Goal: Task Accomplishment & Management: Use online tool/utility

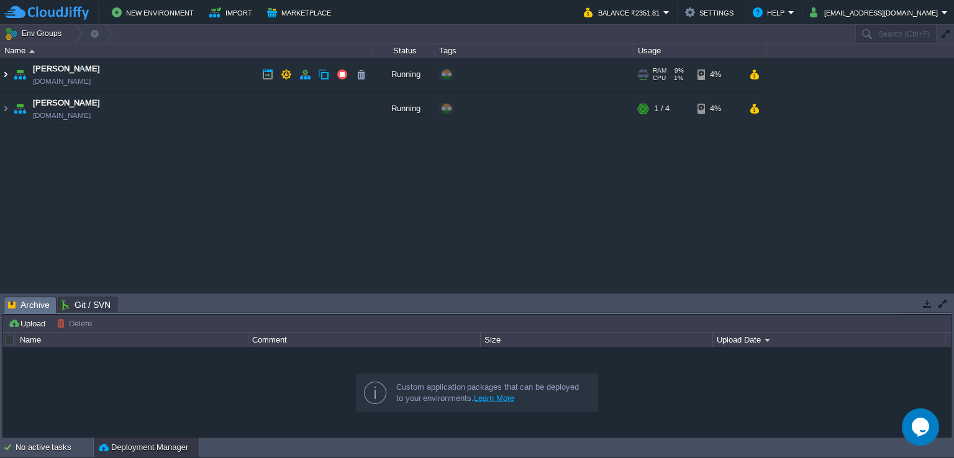
click at [3, 73] on img at bounding box center [6, 75] width 10 height 34
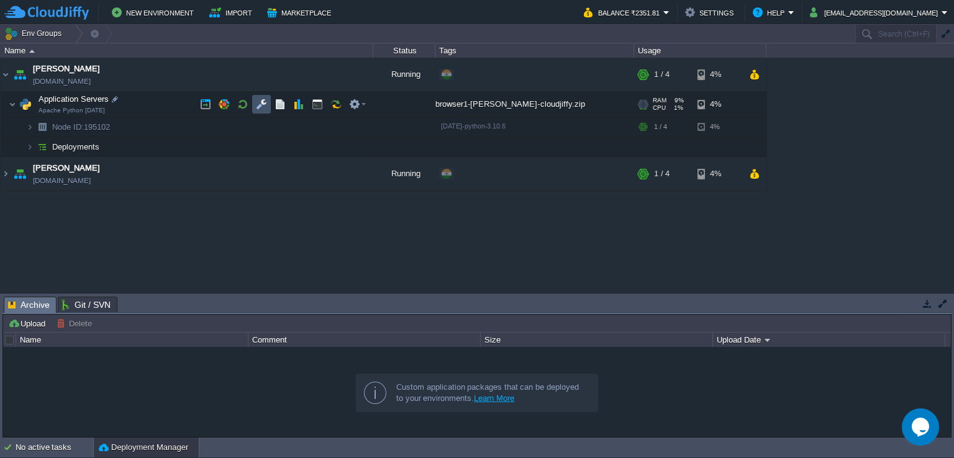
click at [258, 102] on button "button" at bounding box center [261, 104] width 11 height 11
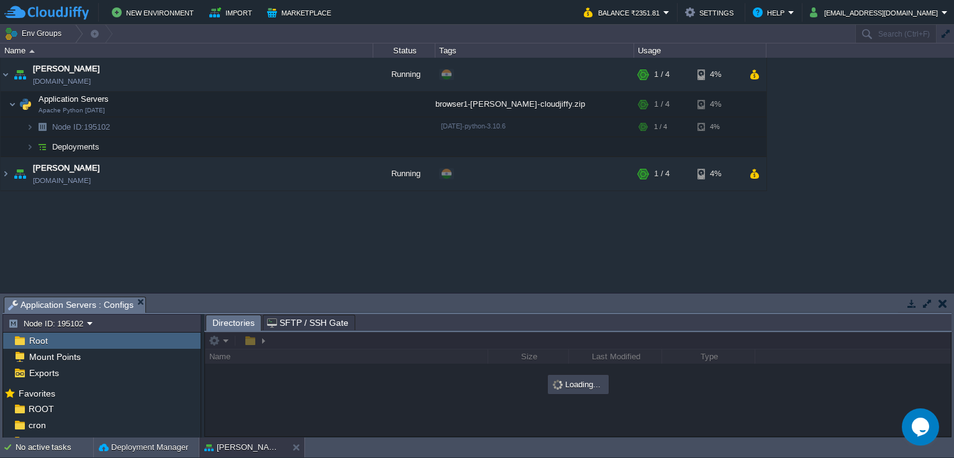
click at [927, 299] on button "button" at bounding box center [927, 303] width 11 height 11
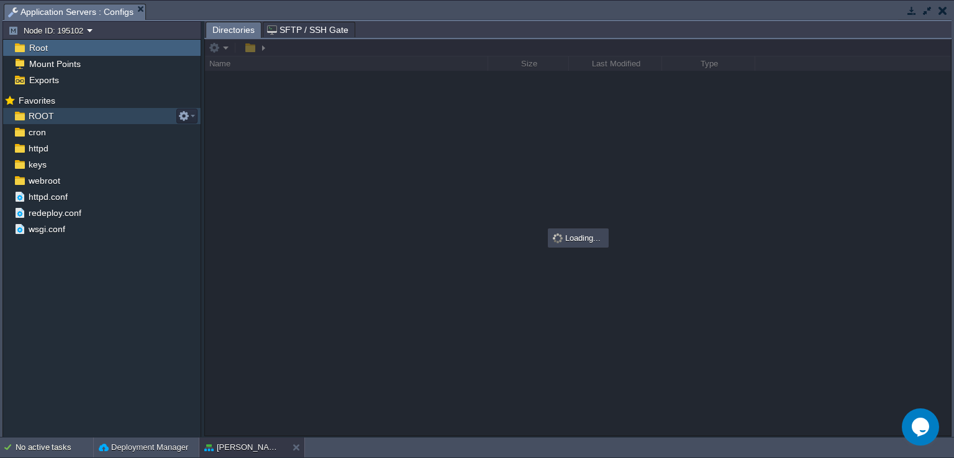
click at [70, 117] on div "ROOT" at bounding box center [101, 116] width 197 height 16
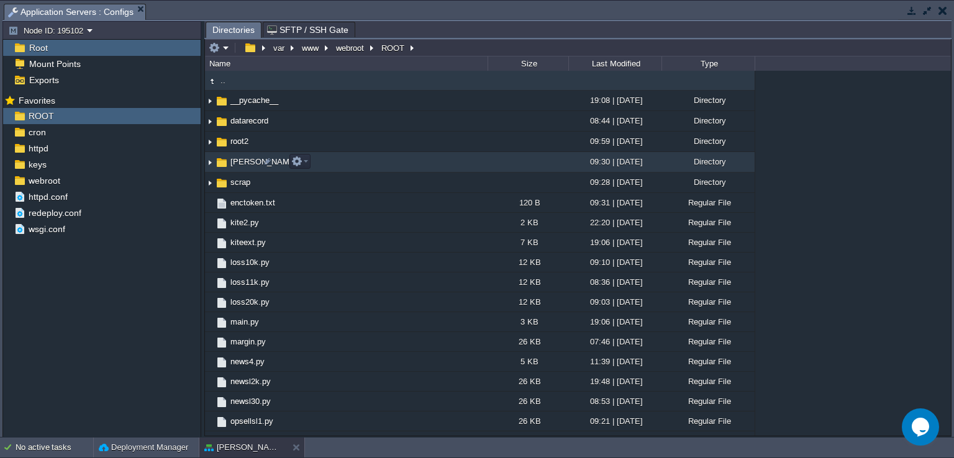
click at [207, 162] on img at bounding box center [210, 162] width 10 height 19
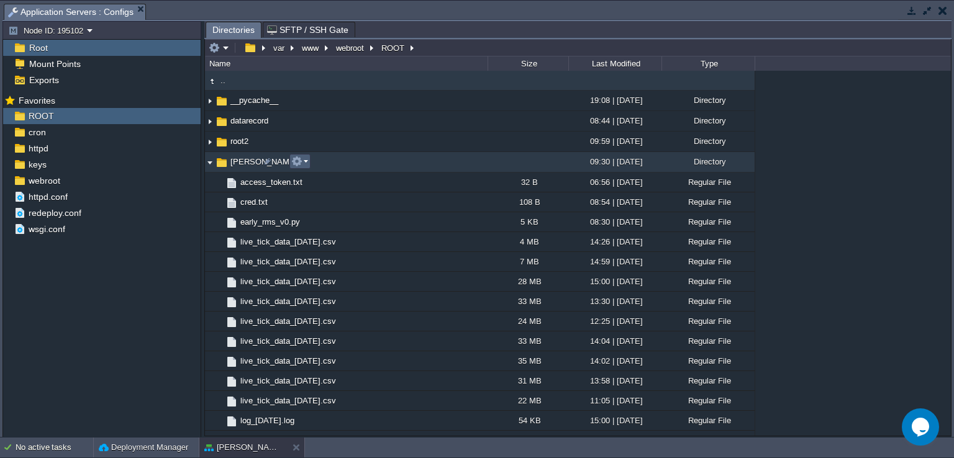
click at [296, 166] on button "button" at bounding box center [296, 161] width 11 height 11
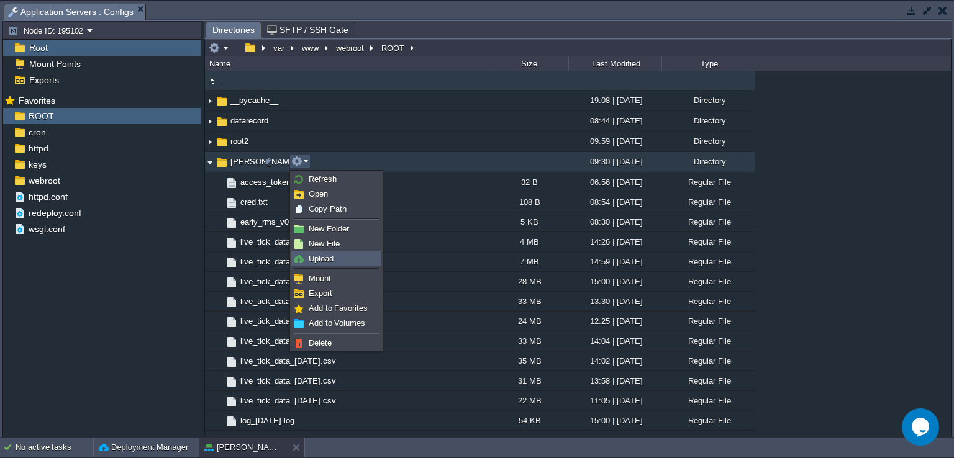
click at [327, 252] on link "Upload" at bounding box center [336, 259] width 89 height 14
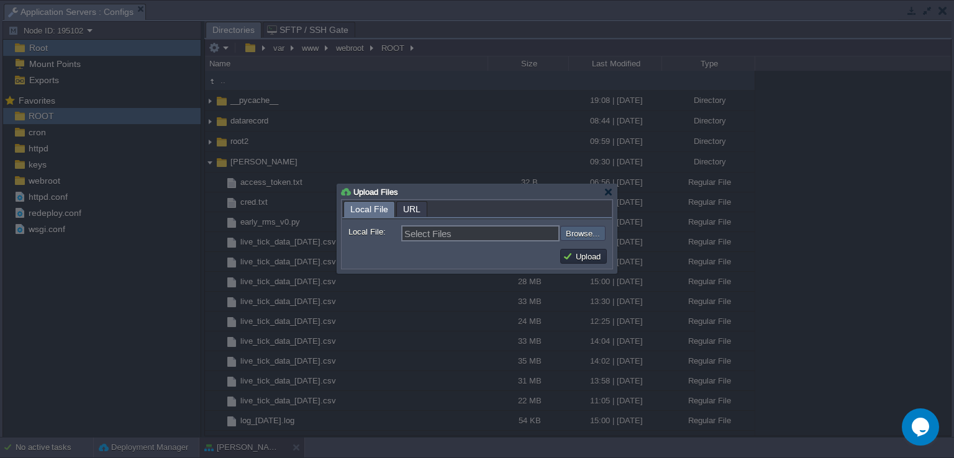
click at [587, 232] on input "file" at bounding box center [526, 233] width 157 height 15
type input "C:\fakepath\trade_engine_v14.py"
type input "trade_engine_v14.py"
click at [575, 257] on button "Upload" at bounding box center [584, 256] width 42 height 11
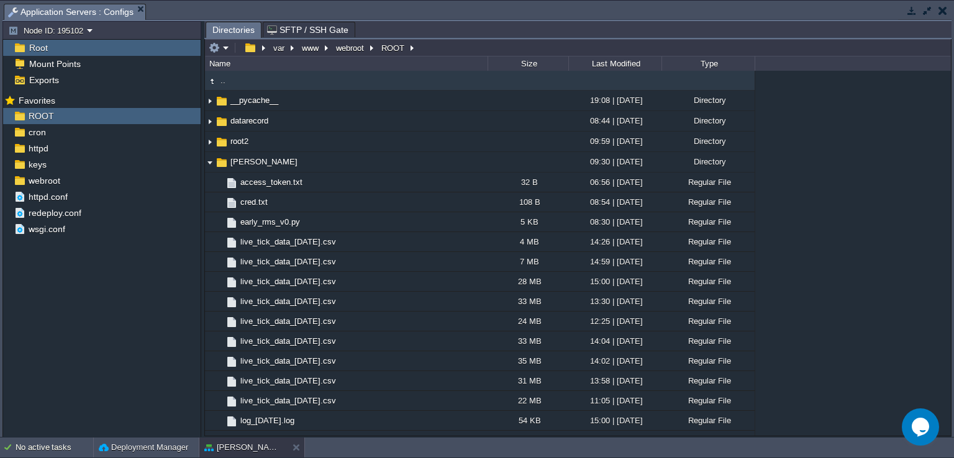
click at [923, 9] on button "button" at bounding box center [927, 10] width 11 height 11
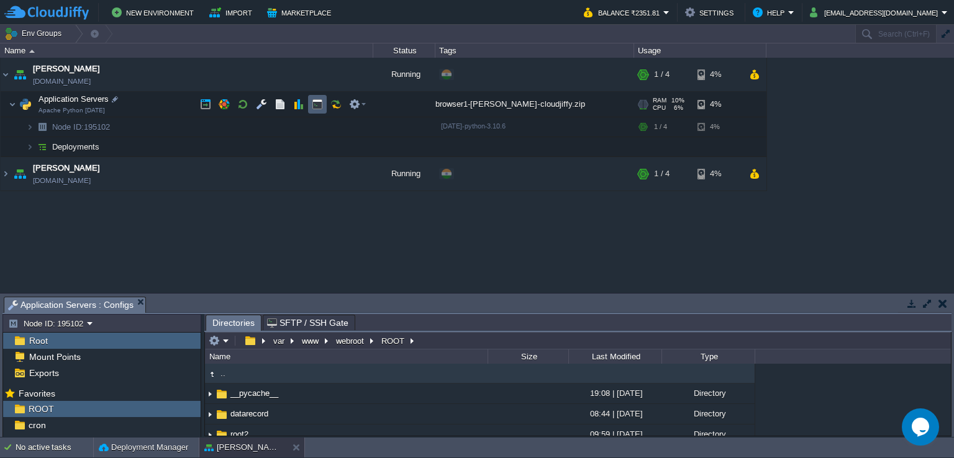
click at [321, 106] on button "button" at bounding box center [317, 104] width 11 height 11
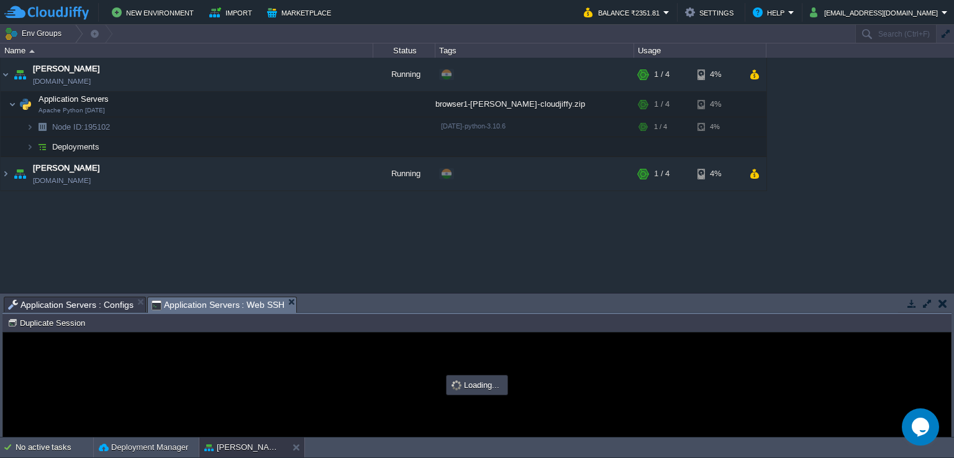
click at [927, 301] on button "button" at bounding box center [927, 303] width 11 height 11
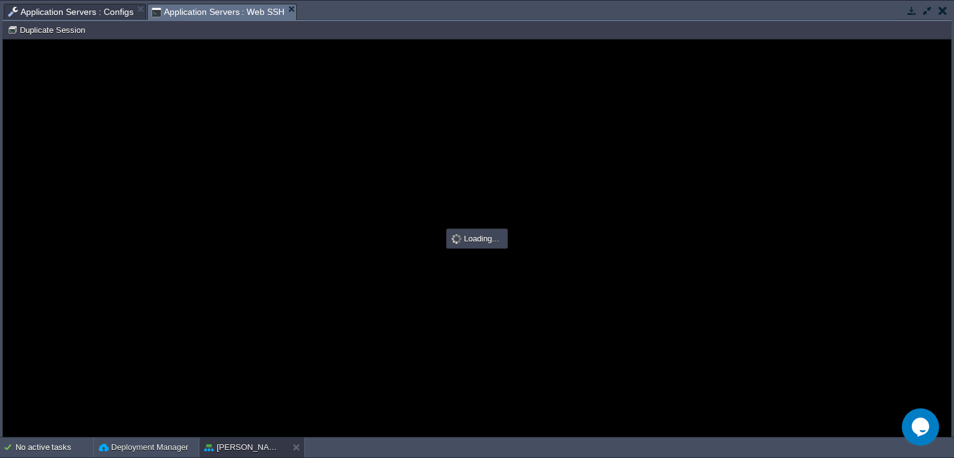
type input "#000000"
